Goal: Task Accomplishment & Management: Manage account settings

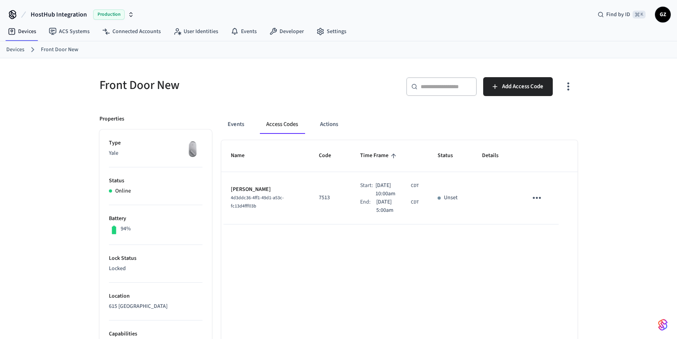
click at [347, 89] on div "​ ​ Add Access Code" at bounding box center [460, 89] width 234 height 25
click at [18, 52] on link "Devices" at bounding box center [15, 50] width 18 height 8
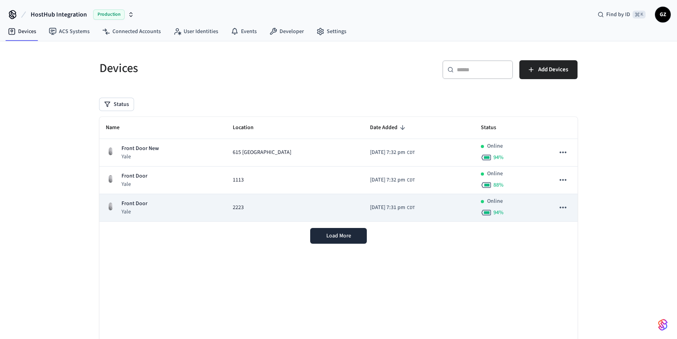
click at [132, 210] on p "Yale" at bounding box center [134, 212] width 26 height 8
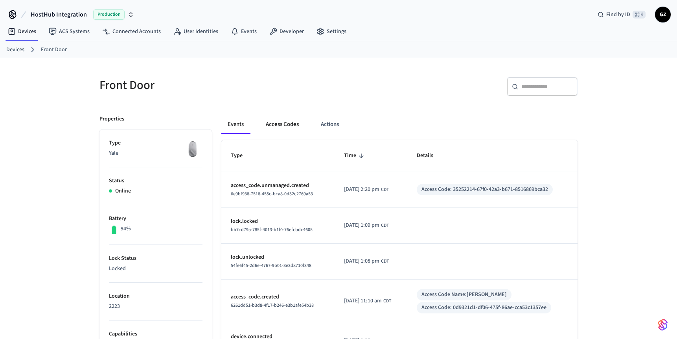
click at [276, 123] on button "Access Codes" at bounding box center [283, 124] width 46 height 19
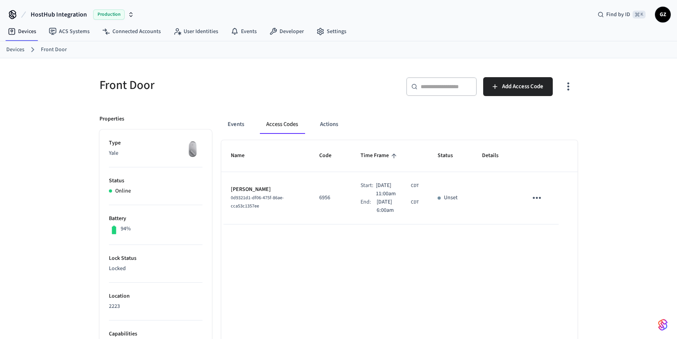
click at [538, 198] on icon "sticky table" at bounding box center [537, 197] width 12 height 12
click at [469, 220] on div at bounding box center [338, 169] width 677 height 339
